Goal: Task Accomplishment & Management: Use online tool/utility

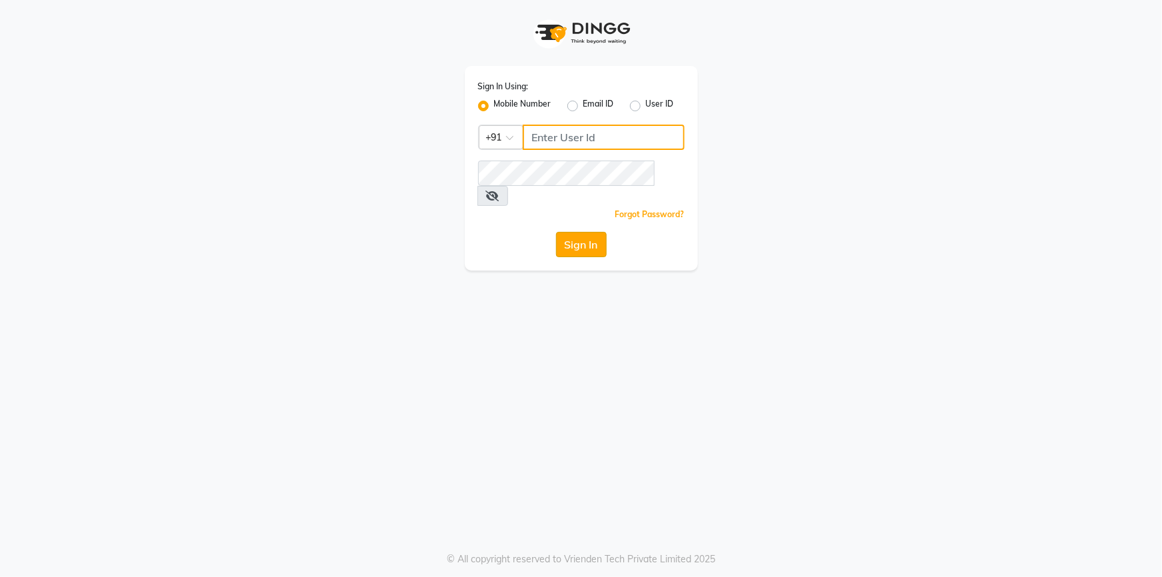
type input "9444985218"
click at [596, 232] on button "Sign In" at bounding box center [581, 244] width 51 height 25
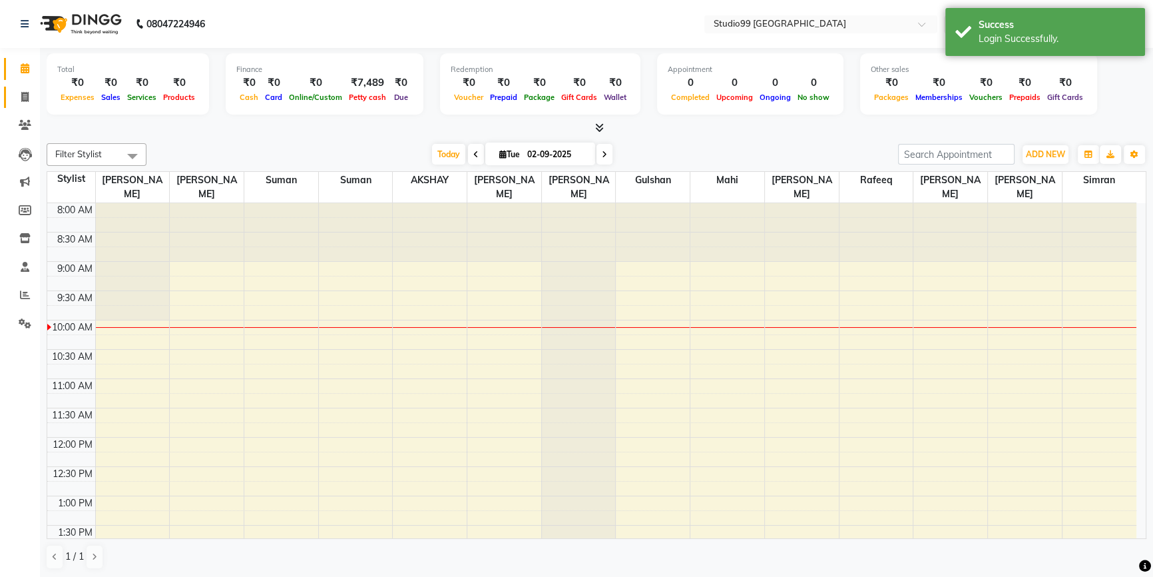
click at [29, 87] on link "Invoice" at bounding box center [20, 98] width 32 height 22
select select "6042"
select select "service"
